Goal: Navigation & Orientation: Understand site structure

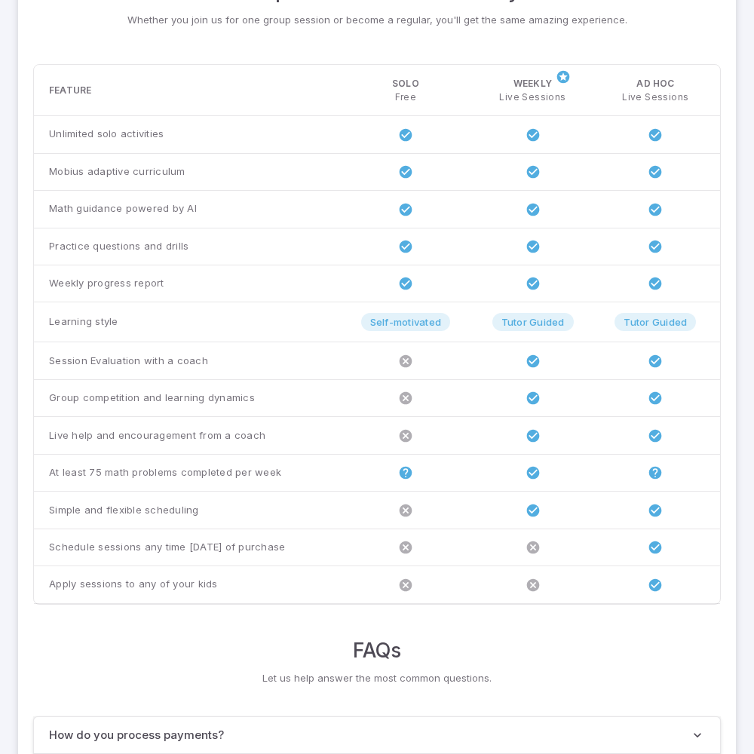
scroll to position [1156, 0]
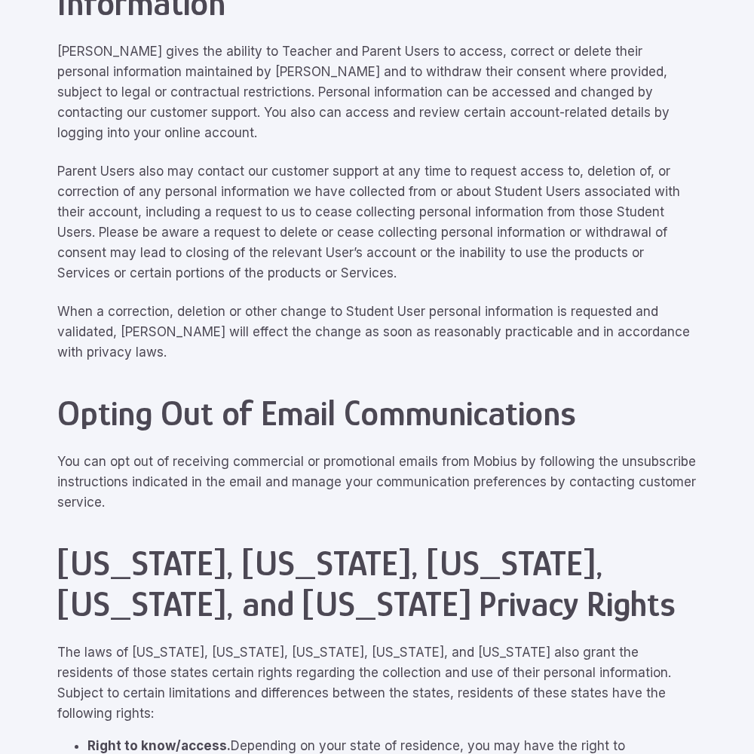
scroll to position [6783, 0]
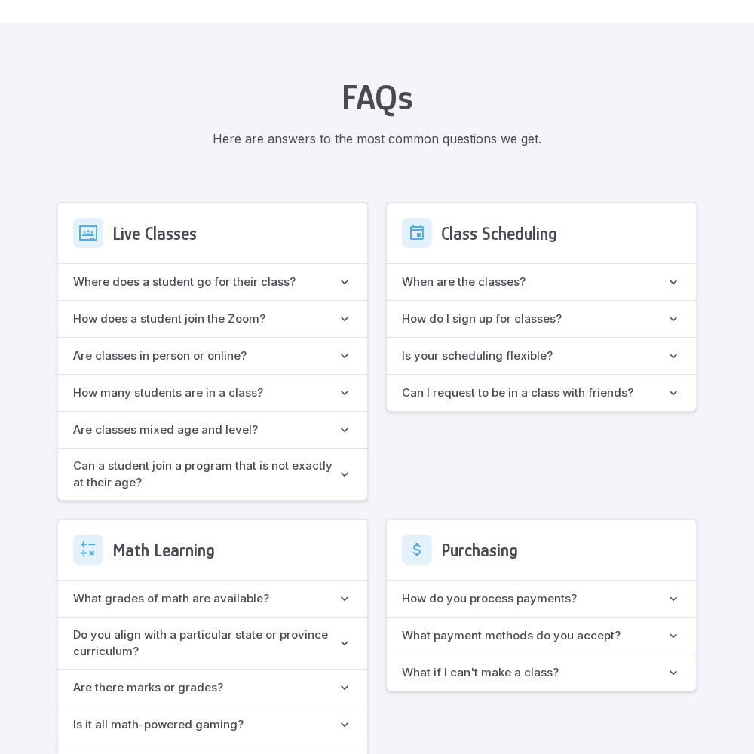
scroll to position [1339, 0]
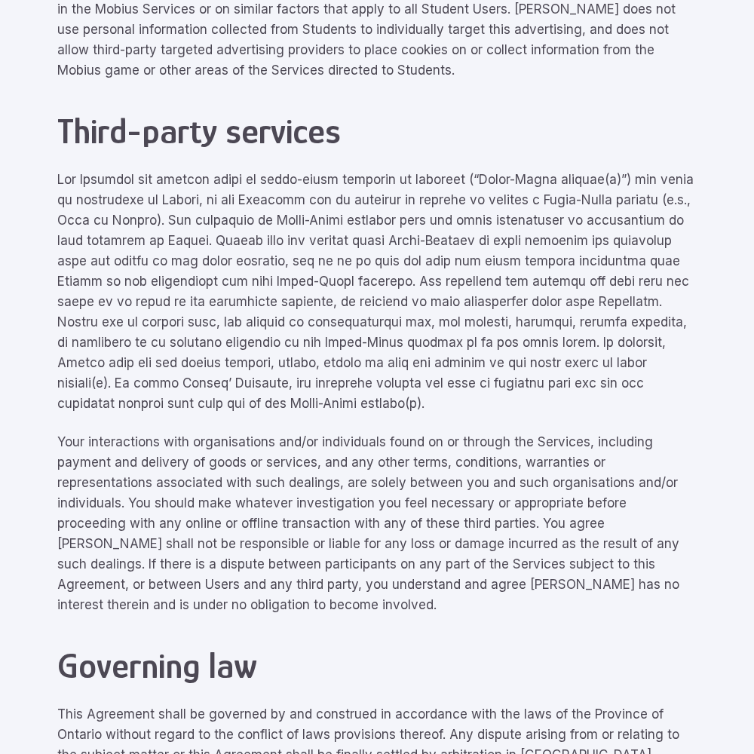
scroll to position [6783, 0]
